Goal: Task Accomplishment & Management: Use online tool/utility

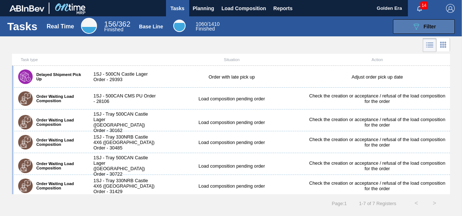
click at [414, 26] on icon "089F7B8B-B2A5-4AFE-B5C0-19BA573D28AC" at bounding box center [415, 26] width 9 height 9
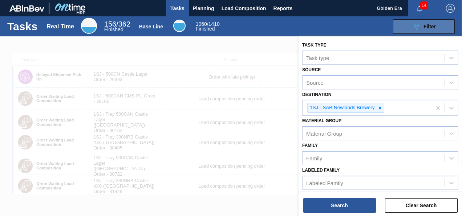
click at [414, 26] on icon "089F7B8B-B2A5-4AFE-B5C0-19BA573D28AC" at bounding box center [415, 26] width 9 height 9
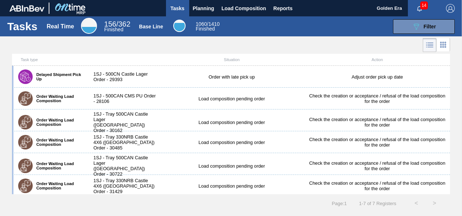
click at [433, 44] on icon at bounding box center [429, 45] width 9 height 9
click at [443, 44] on icon at bounding box center [442, 44] width 9 height 9
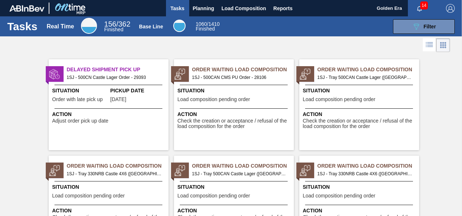
click at [443, 44] on icon at bounding box center [442, 45] width 9 height 9
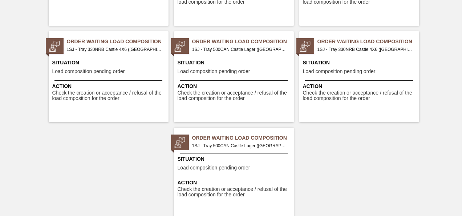
scroll to position [123, 0]
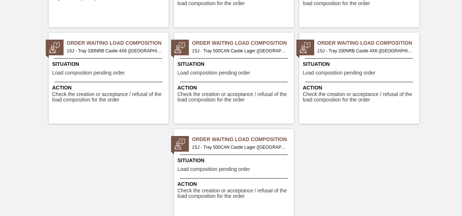
click at [269, 157] on span "Situation" at bounding box center [234, 160] width 114 height 8
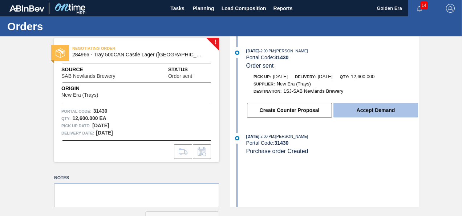
click at [384, 113] on button "Accept Demand" at bounding box center [375, 110] width 85 height 15
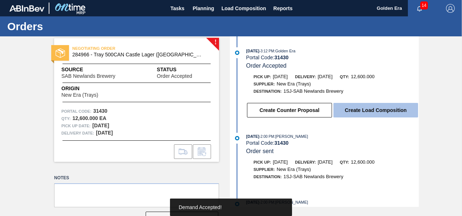
click at [384, 114] on button "Create Load Composition" at bounding box center [375, 110] width 85 height 15
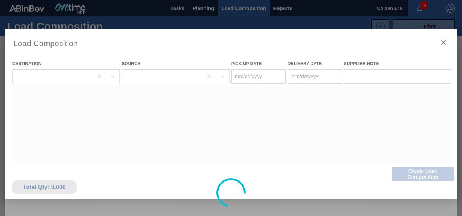
type Date "[DATE]"
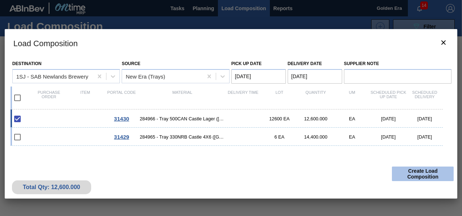
click at [422, 171] on button "Create Load Composition" at bounding box center [423, 173] width 62 height 15
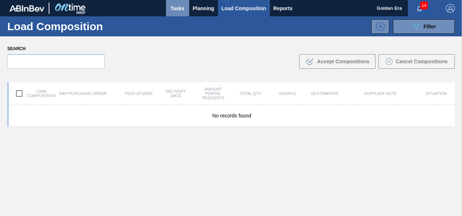
click at [180, 9] on span "Tasks" at bounding box center [177, 8] width 16 height 9
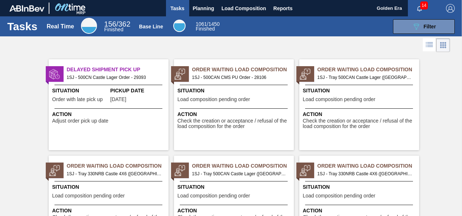
click at [458, 108] on div "Delayed Shipment Pick Up 1SJ - 500CN Castle Lager Order - 29393 Situation Order…" at bounding box center [231, 198] width 462 height 288
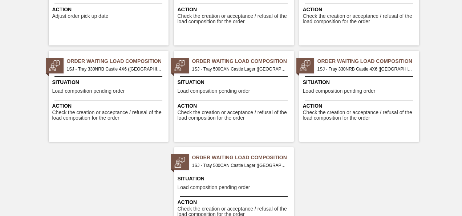
scroll to position [144, 0]
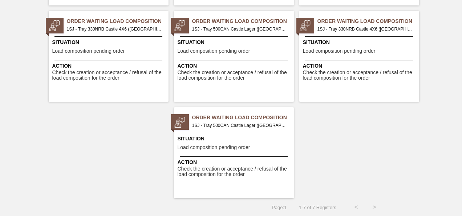
click at [269, 145] on div "Situation Load composition pending order" at bounding box center [234, 144] width 114 height 18
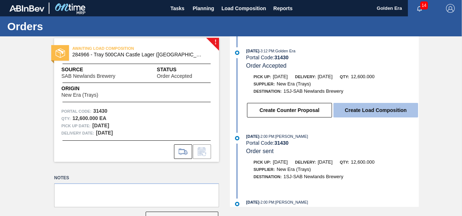
click at [371, 110] on button "Create Load Composition" at bounding box center [375, 110] width 85 height 15
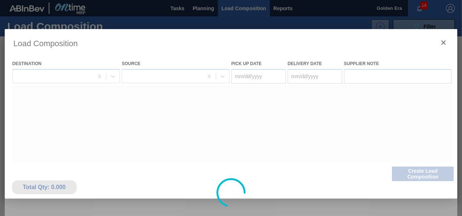
type Date "[DATE]"
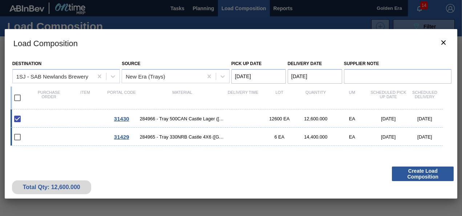
click at [16, 138] on input "checkbox" at bounding box center [17, 136] width 15 height 15
click at [18, 135] on input "checkbox" at bounding box center [17, 136] width 15 height 15
checkbox input "false"
click at [441, 44] on icon "botão de ícone" at bounding box center [443, 42] width 4 height 4
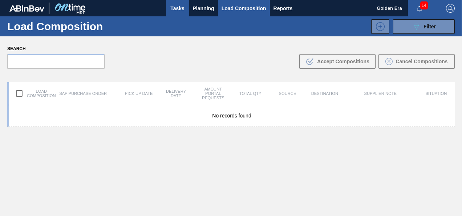
click at [177, 4] on span "Tasks" at bounding box center [177, 8] width 16 height 9
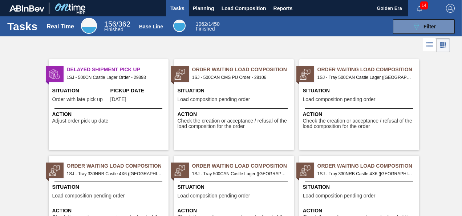
drag, startPoint x: 459, startPoint y: 70, endPoint x: 459, endPoint y: 143, distance: 72.9
click at [459, 143] on div "Delayed Shipment Pick Up 1SJ - 500CN Castle Lager Order - 29393 Situation Order…" at bounding box center [231, 198] width 462 height 288
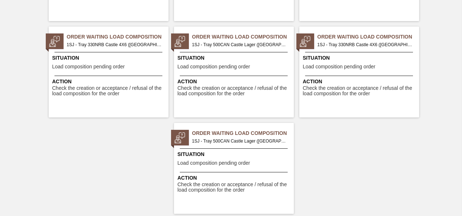
scroll to position [133, 0]
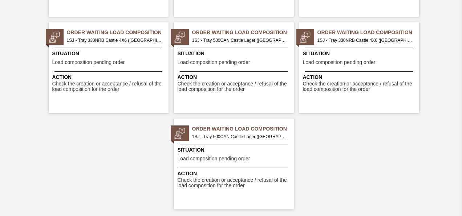
click at [384, 65] on div "Situation Load composition pending order" at bounding box center [360, 59] width 114 height 18
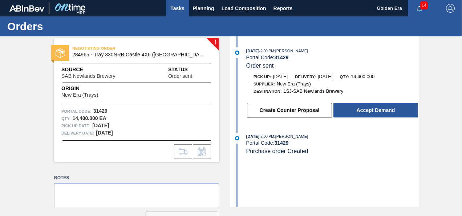
click at [178, 7] on span "Tasks" at bounding box center [177, 8] width 16 height 9
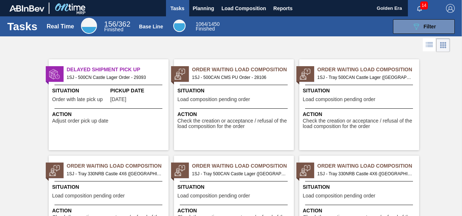
click at [262, 194] on div "Situation Load composition pending order" at bounding box center [234, 192] width 114 height 18
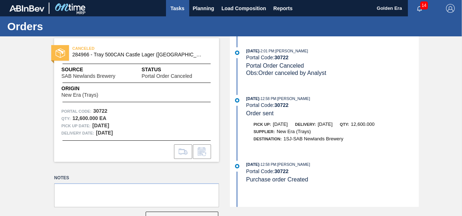
click at [174, 7] on span "Tasks" at bounding box center [177, 8] width 16 height 9
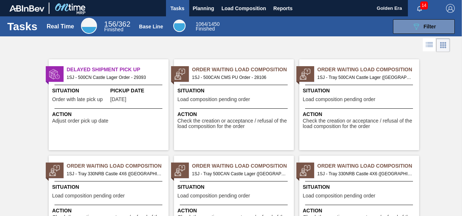
click at [144, 190] on span "Situation" at bounding box center [109, 187] width 114 height 8
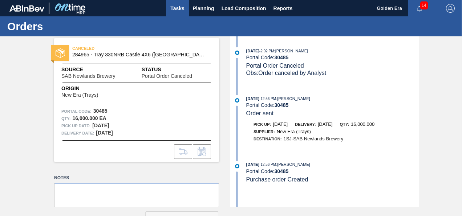
click at [180, 11] on span "Tasks" at bounding box center [177, 8] width 16 height 9
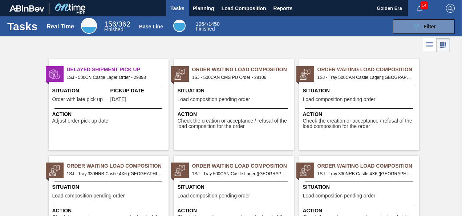
click at [400, 102] on div "Situation Load composition pending order" at bounding box center [360, 96] width 114 height 18
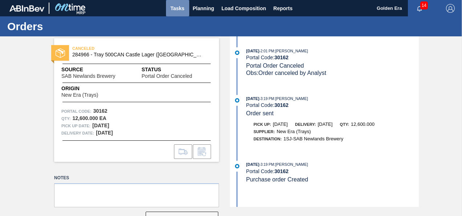
click at [177, 10] on span "Tasks" at bounding box center [177, 8] width 16 height 9
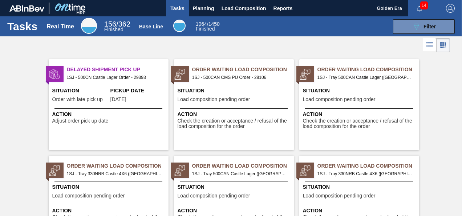
click at [262, 102] on div "Situation Load composition pending order" at bounding box center [234, 96] width 114 height 18
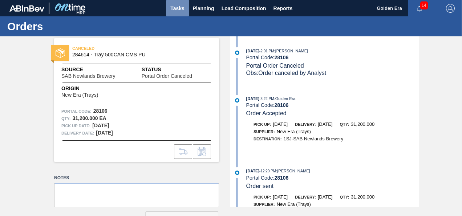
click at [174, 9] on span "Tasks" at bounding box center [177, 8] width 16 height 9
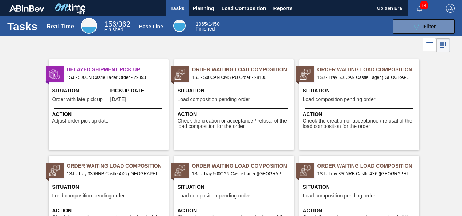
click at [140, 123] on div "Action Adjust order pick up date" at bounding box center [109, 116] width 114 height 13
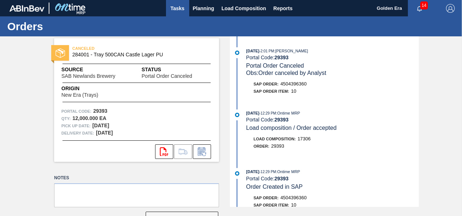
click at [175, 8] on span "Tasks" at bounding box center [177, 8] width 16 height 9
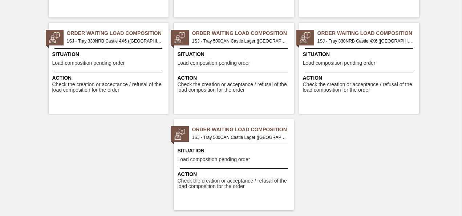
scroll to position [144, 0]
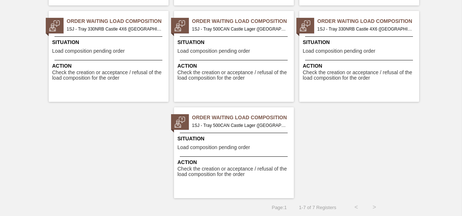
click at [276, 142] on span "Situation" at bounding box center [234, 139] width 114 height 8
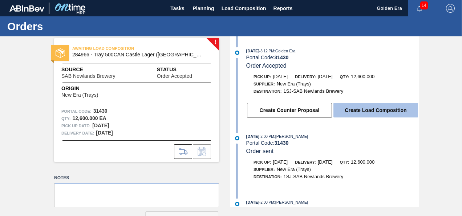
click at [378, 106] on button "Create Load Composition" at bounding box center [375, 110] width 85 height 15
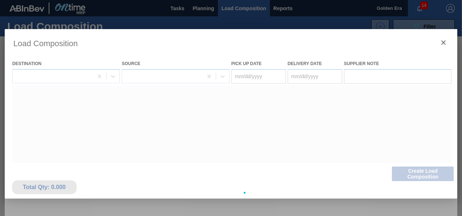
type Date "[DATE]"
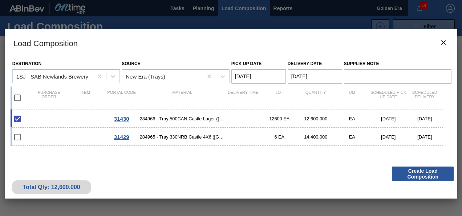
click at [17, 98] on input "checkbox" at bounding box center [17, 97] width 15 height 15
checkbox input "true"
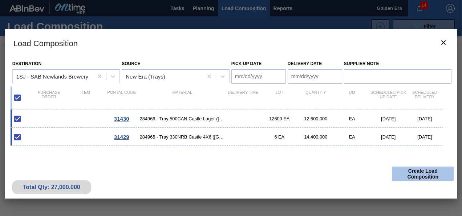
click at [425, 173] on button "Create Load Composition" at bounding box center [423, 173] width 62 height 15
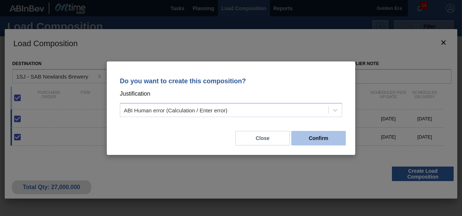
click at [323, 142] on button "Confirm" at bounding box center [318, 138] width 54 height 15
